Goal: Navigation & Orientation: Understand site structure

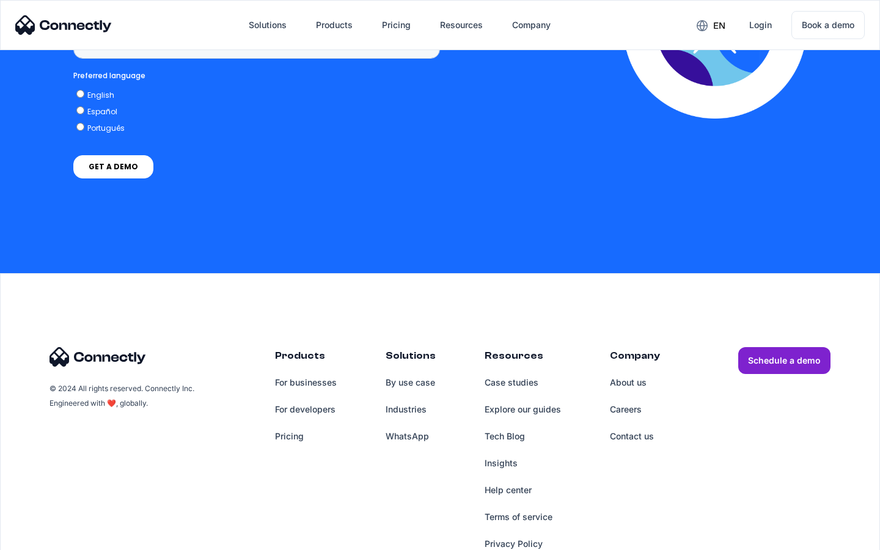
scroll to position [926, 0]
